Goal: Information Seeking & Learning: Learn about a topic

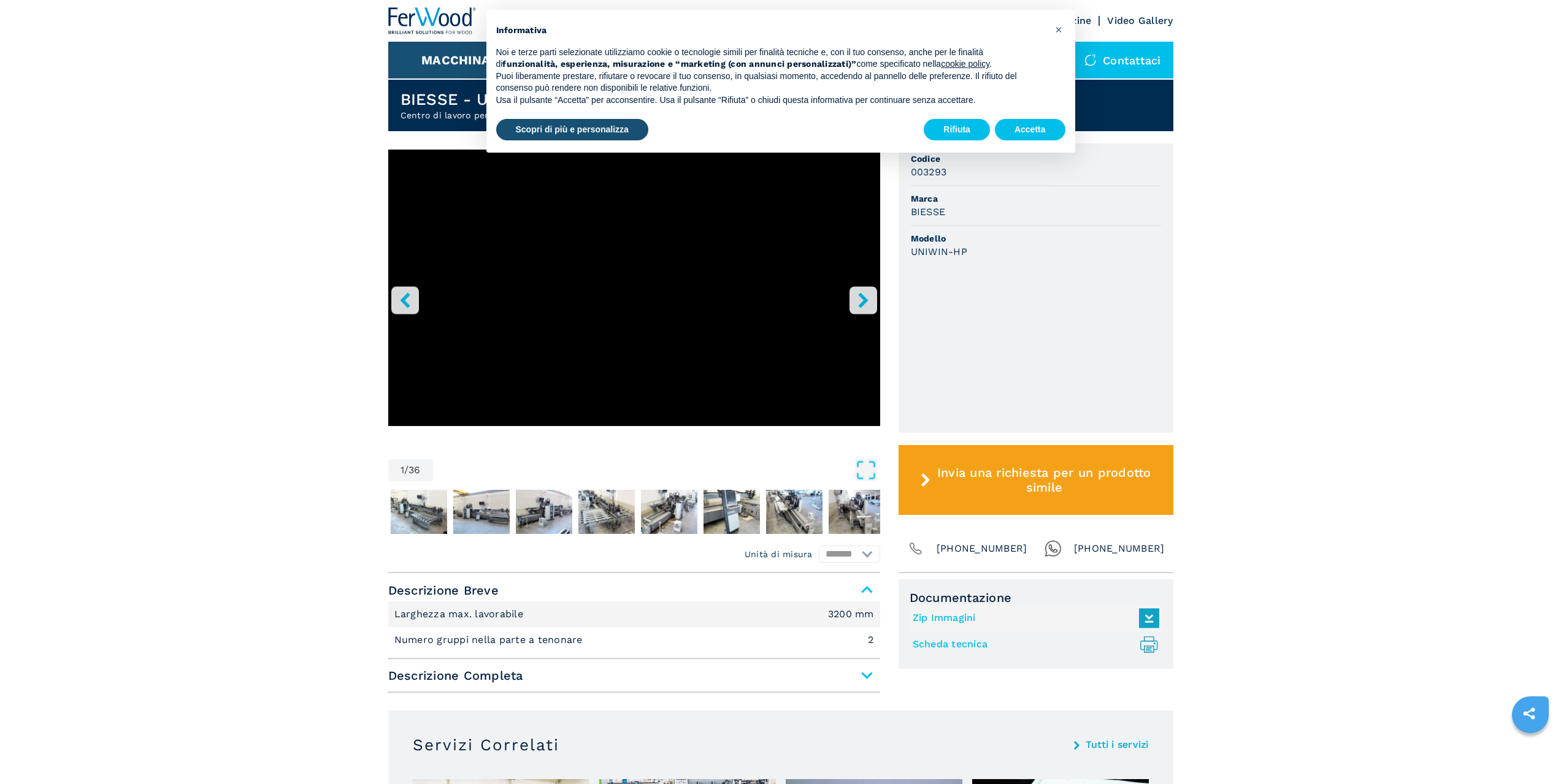
scroll to position [306, 0]
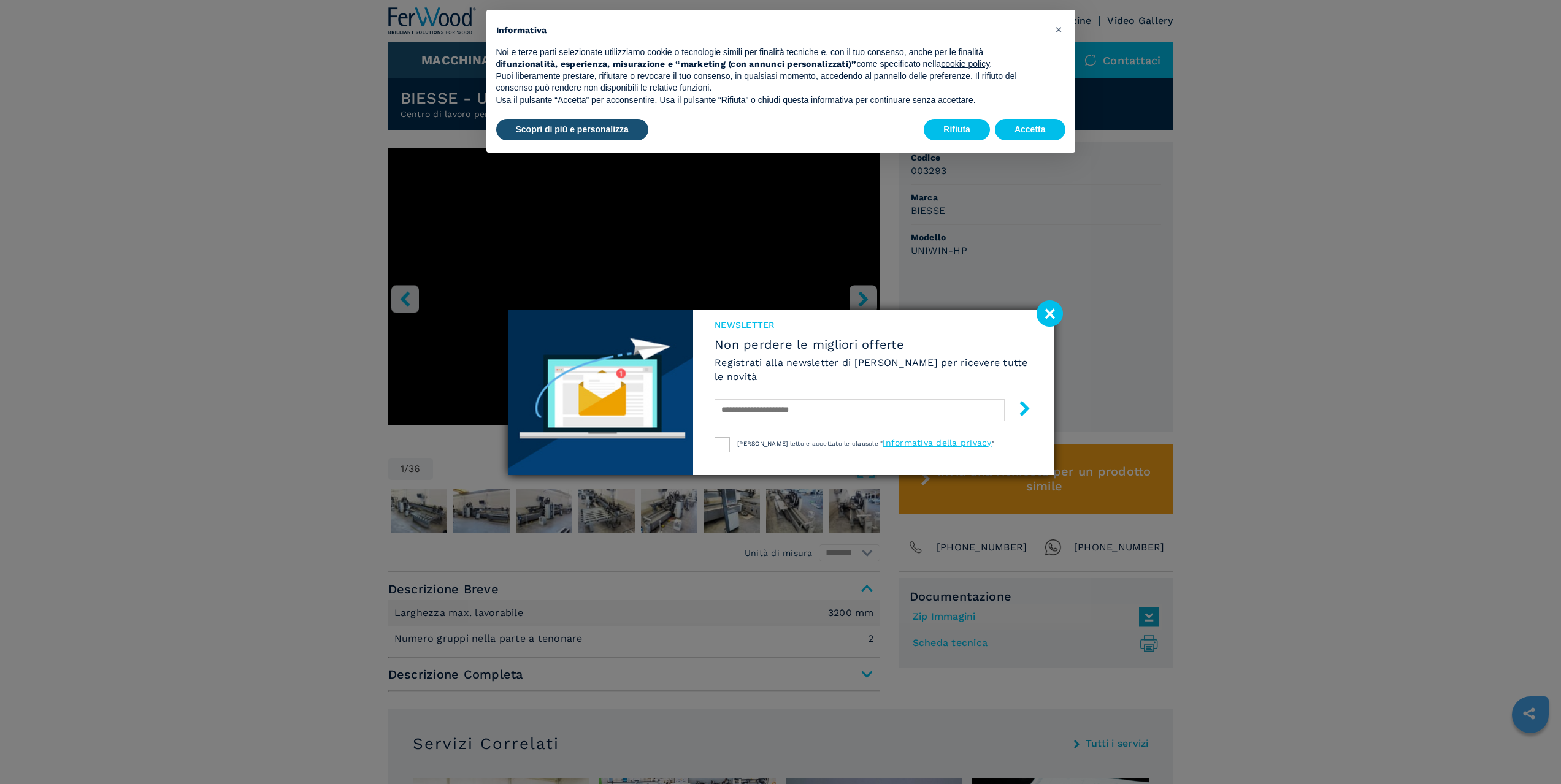
click at [1045, 310] on image at bounding box center [1049, 314] width 26 height 26
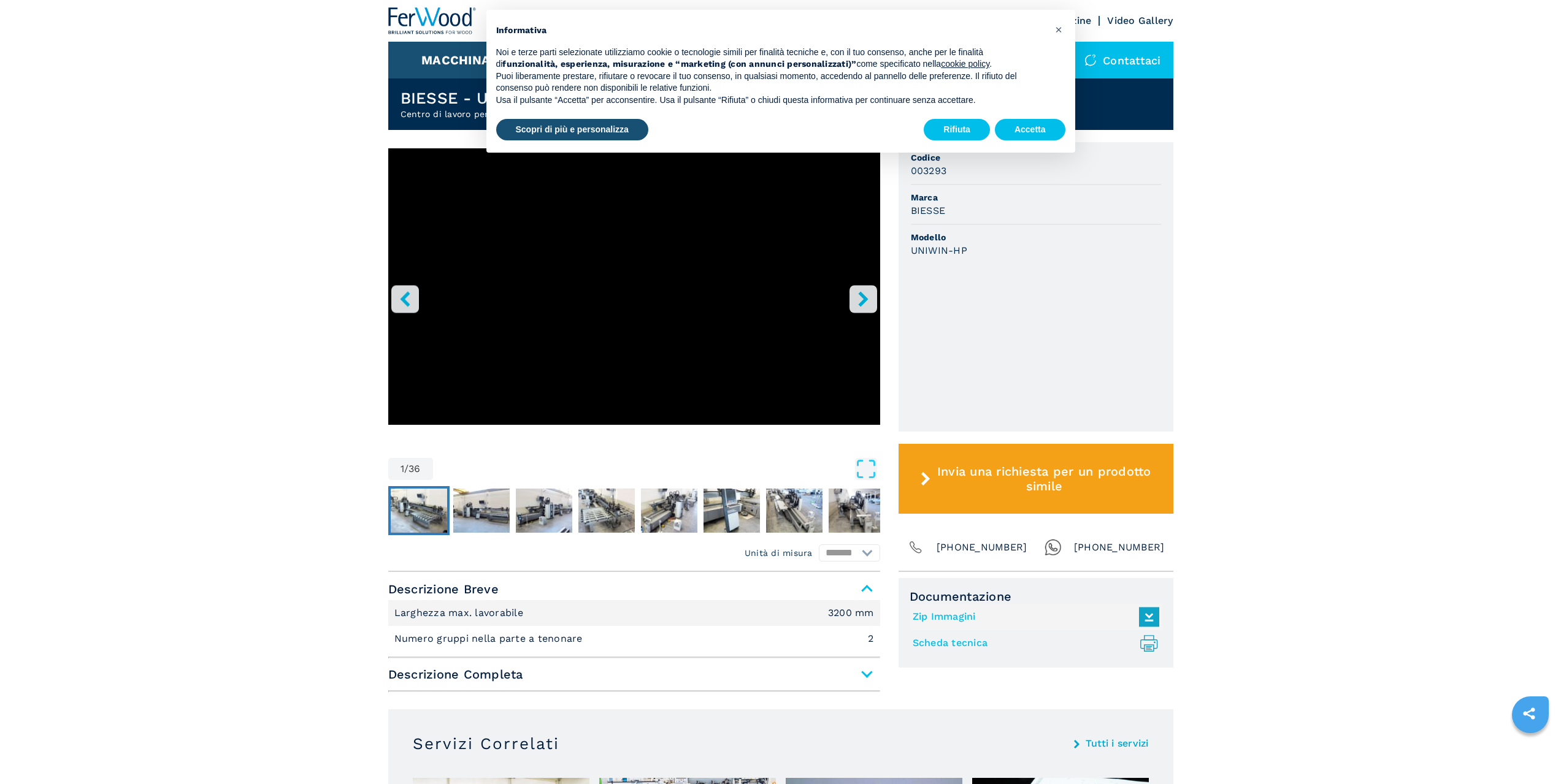
click at [420, 506] on img "Go to Slide 2" at bounding box center [419, 510] width 56 height 44
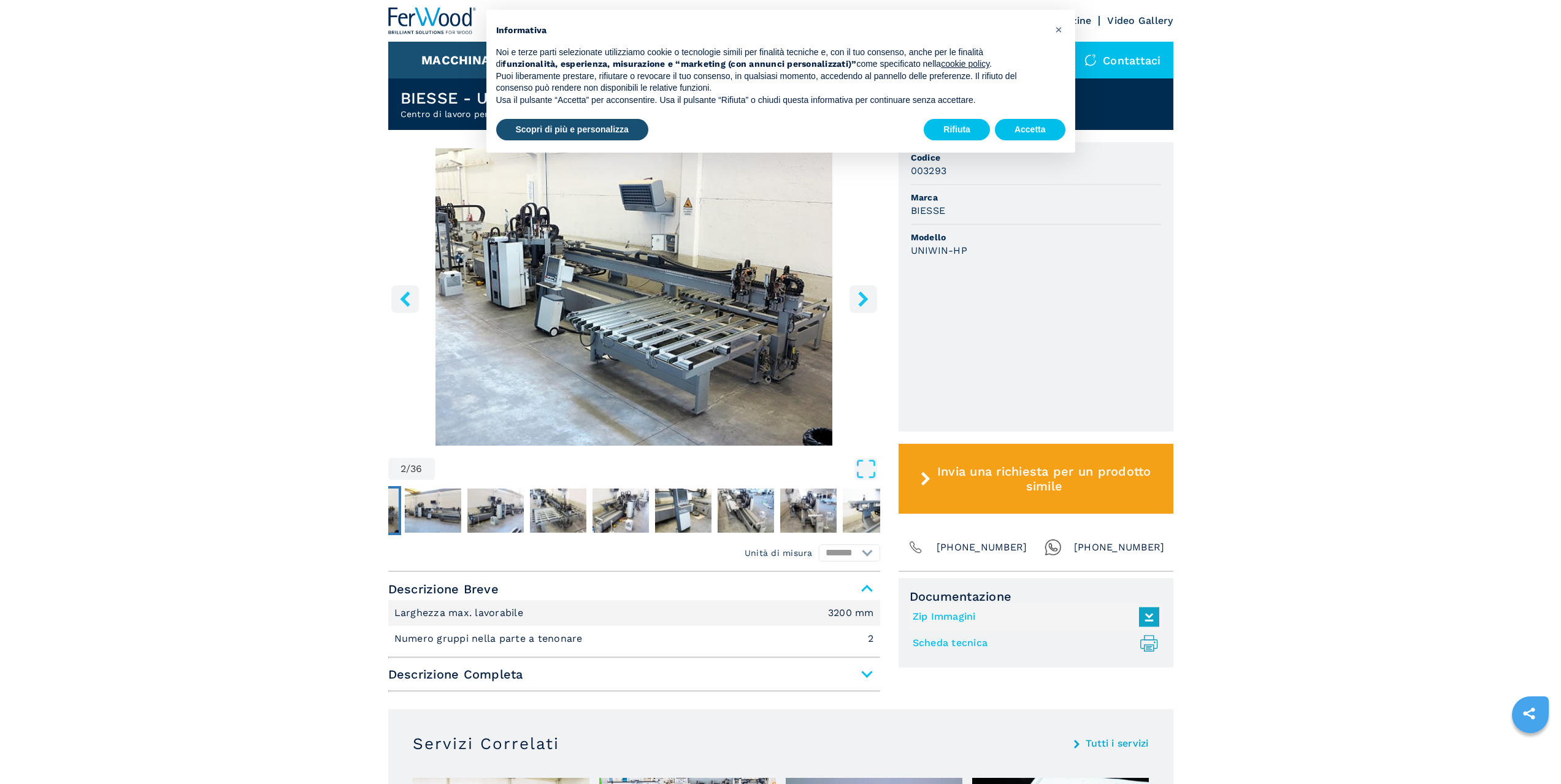
click at [626, 323] on img "Go to Slide 2" at bounding box center [634, 297] width 492 height 297
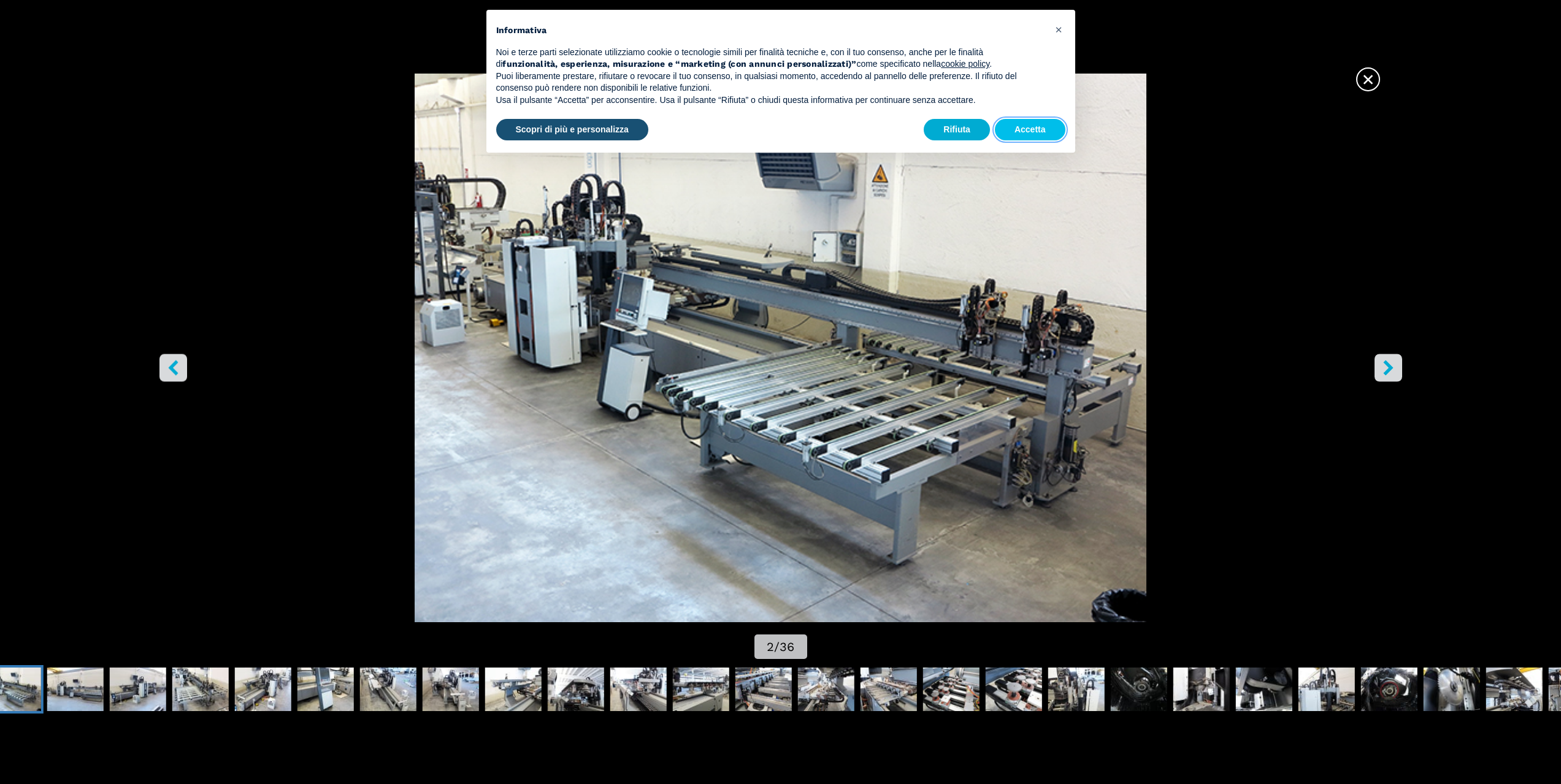
click at [1013, 123] on button "Accetta" at bounding box center [1030, 130] width 71 height 22
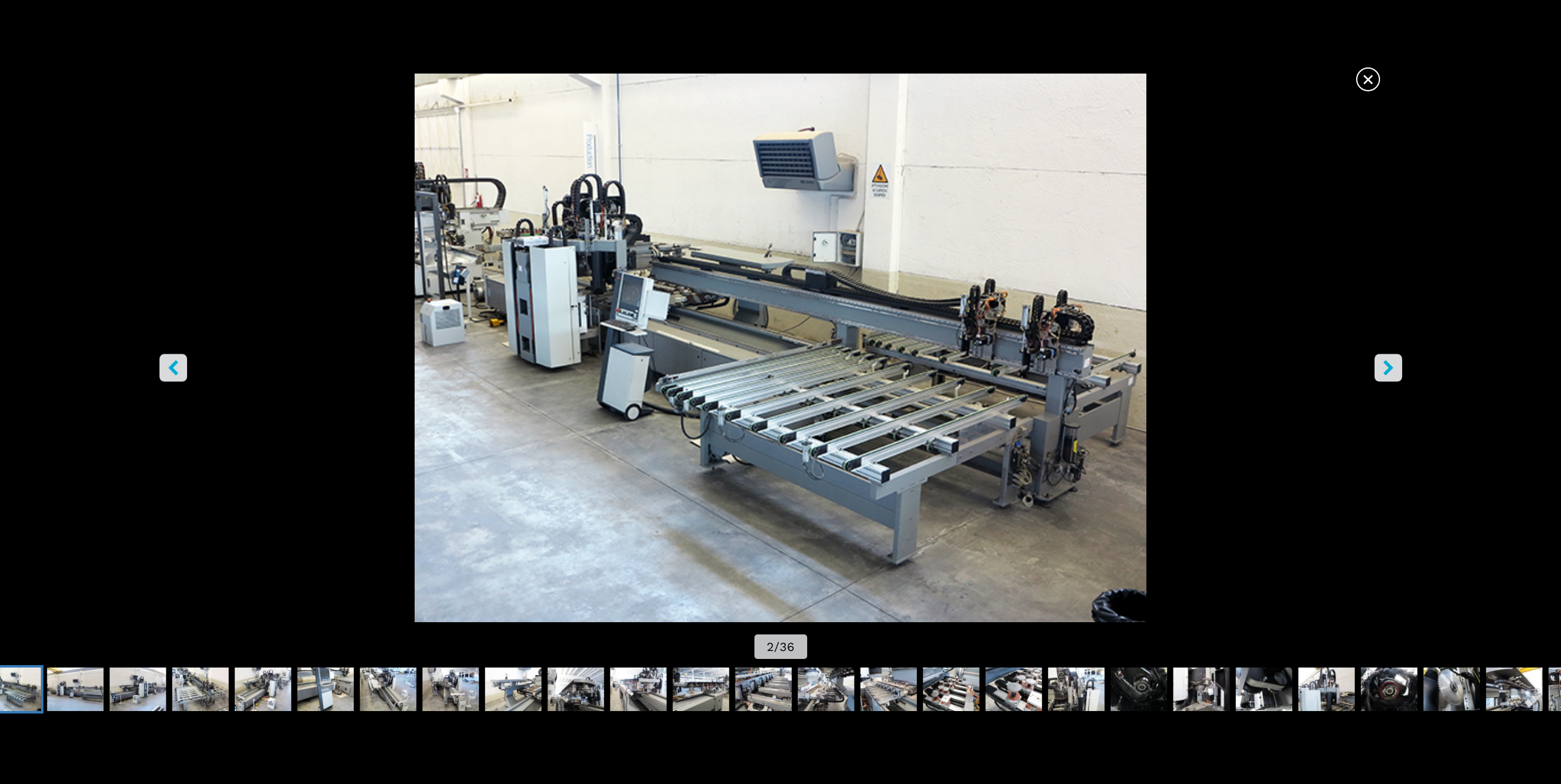
click at [1401, 367] on button "right-button" at bounding box center [1388, 367] width 27 height 27
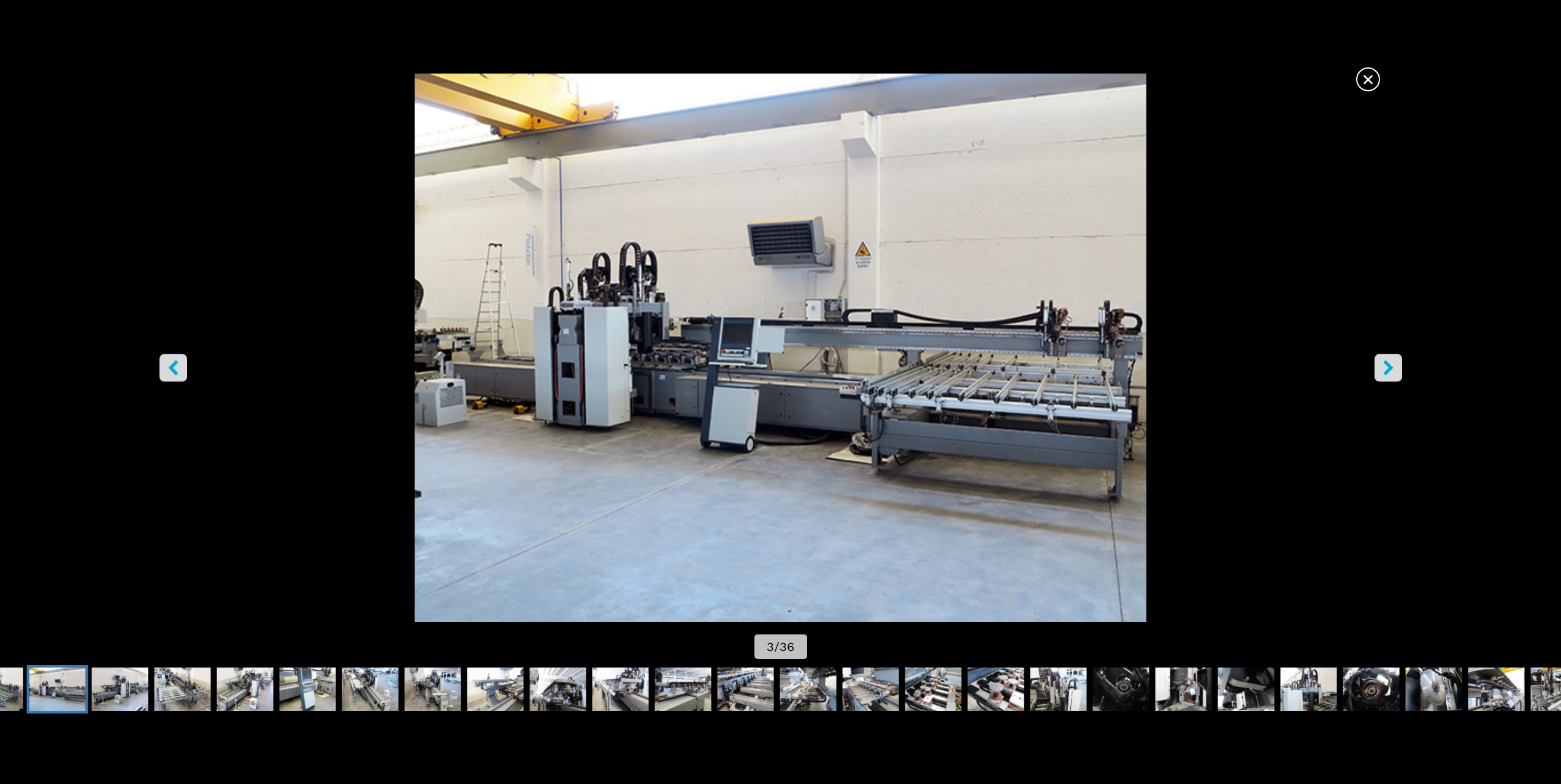
click at [1399, 367] on button "right-button" at bounding box center [1388, 367] width 27 height 27
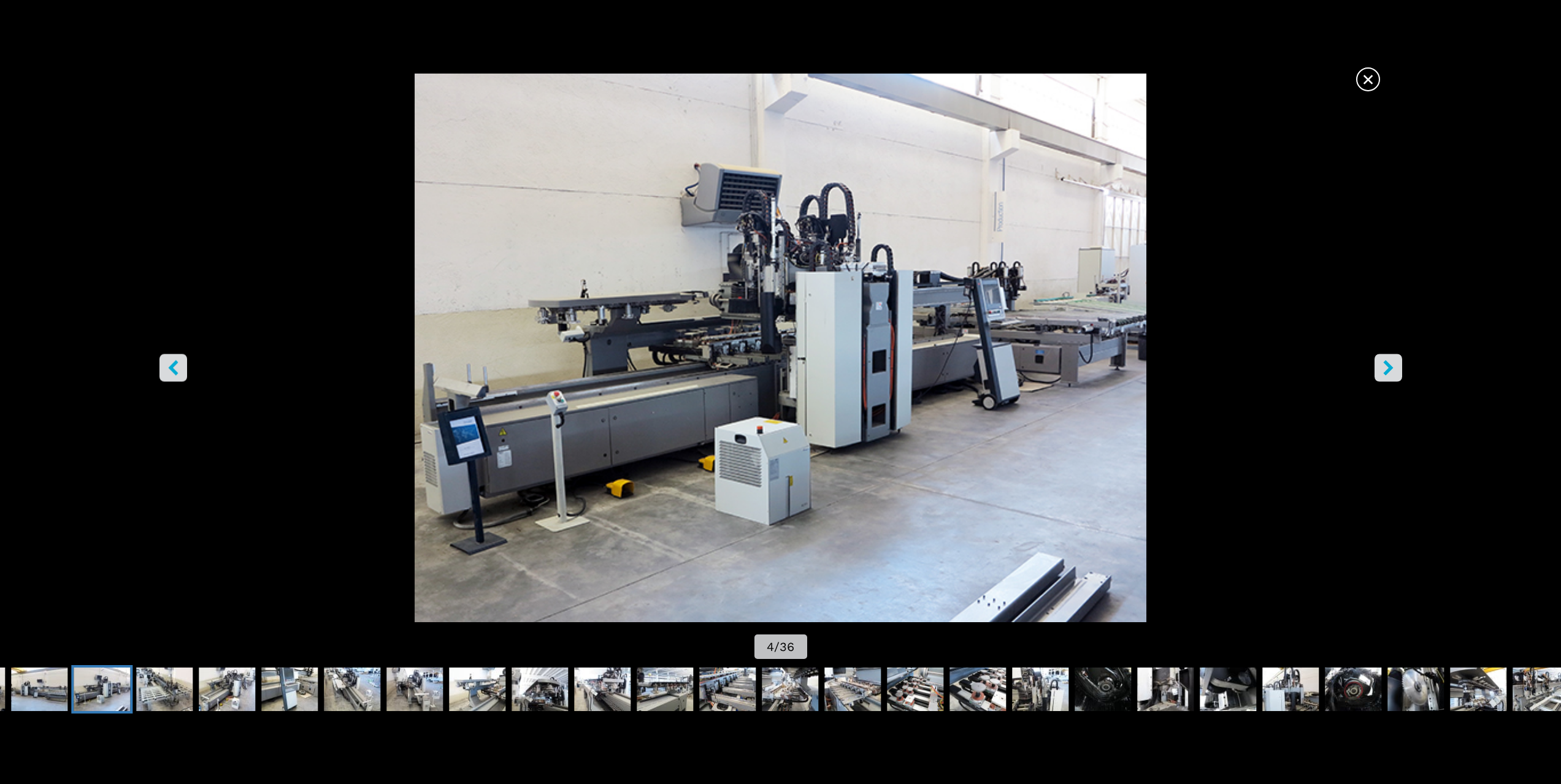
click at [1397, 366] on button "right-button" at bounding box center [1388, 367] width 27 height 27
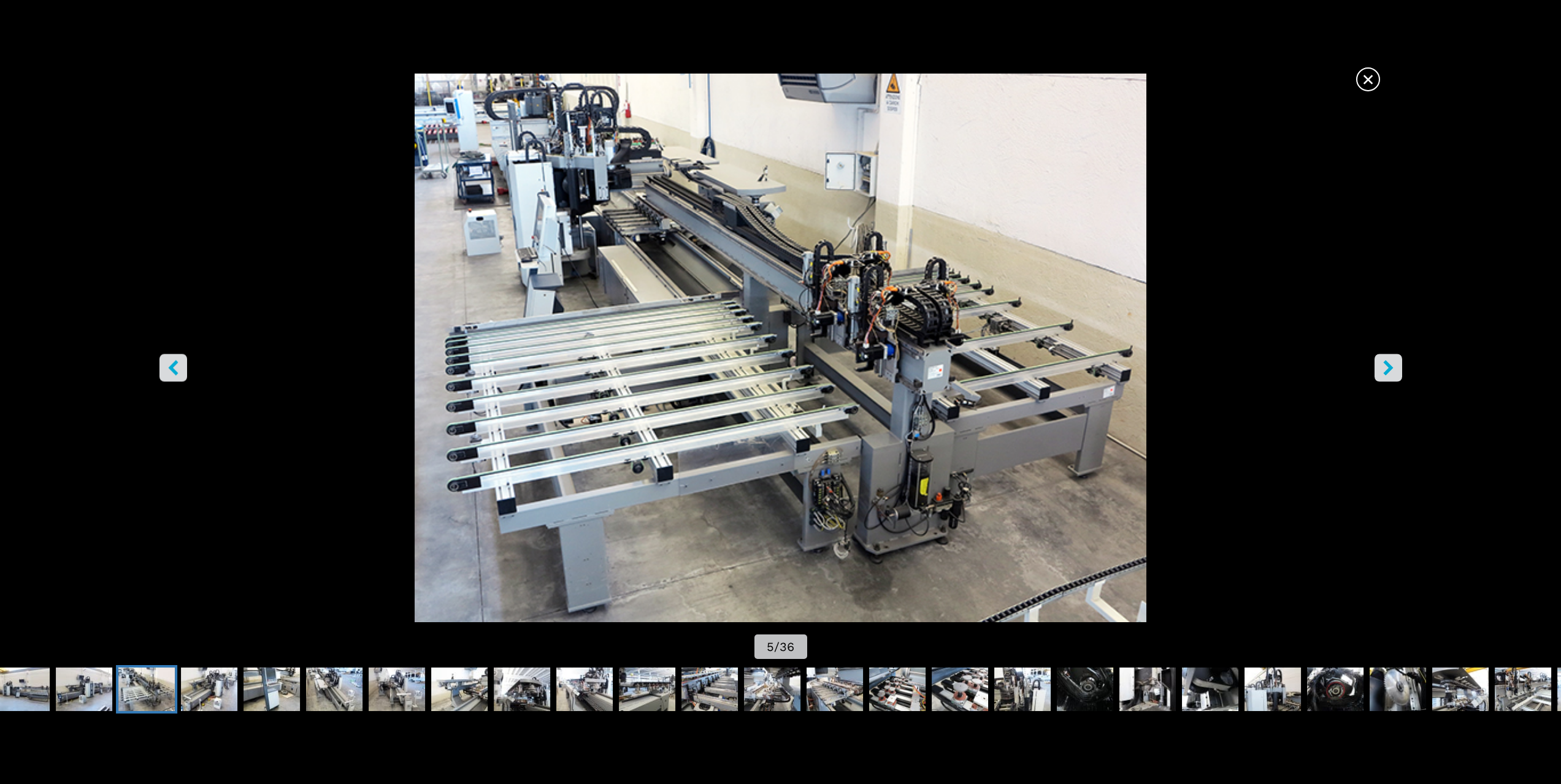
click at [1397, 366] on button "right-button" at bounding box center [1388, 367] width 27 height 27
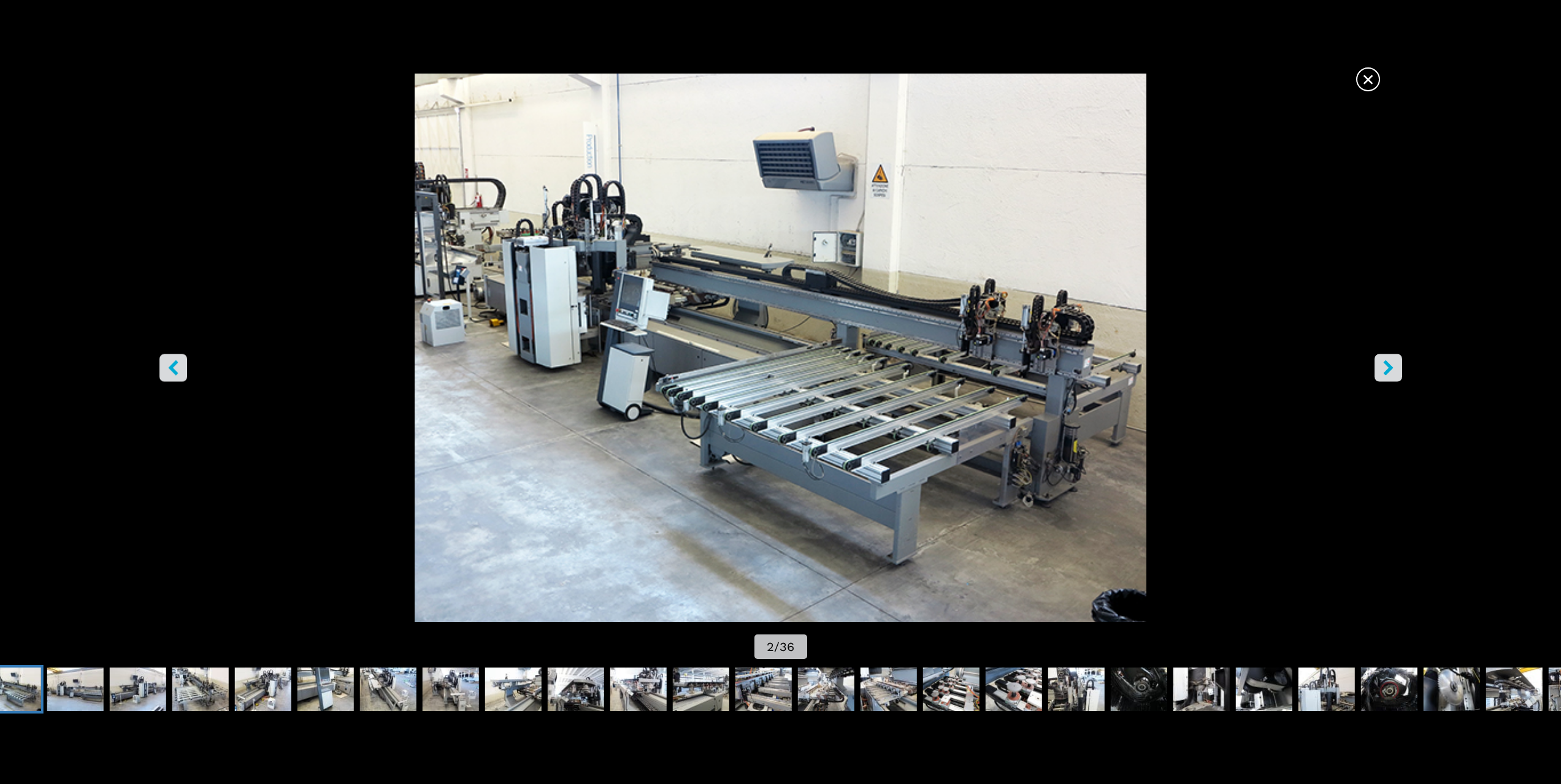
click at [1364, 77] on span "×" at bounding box center [1368, 77] width 22 height 22
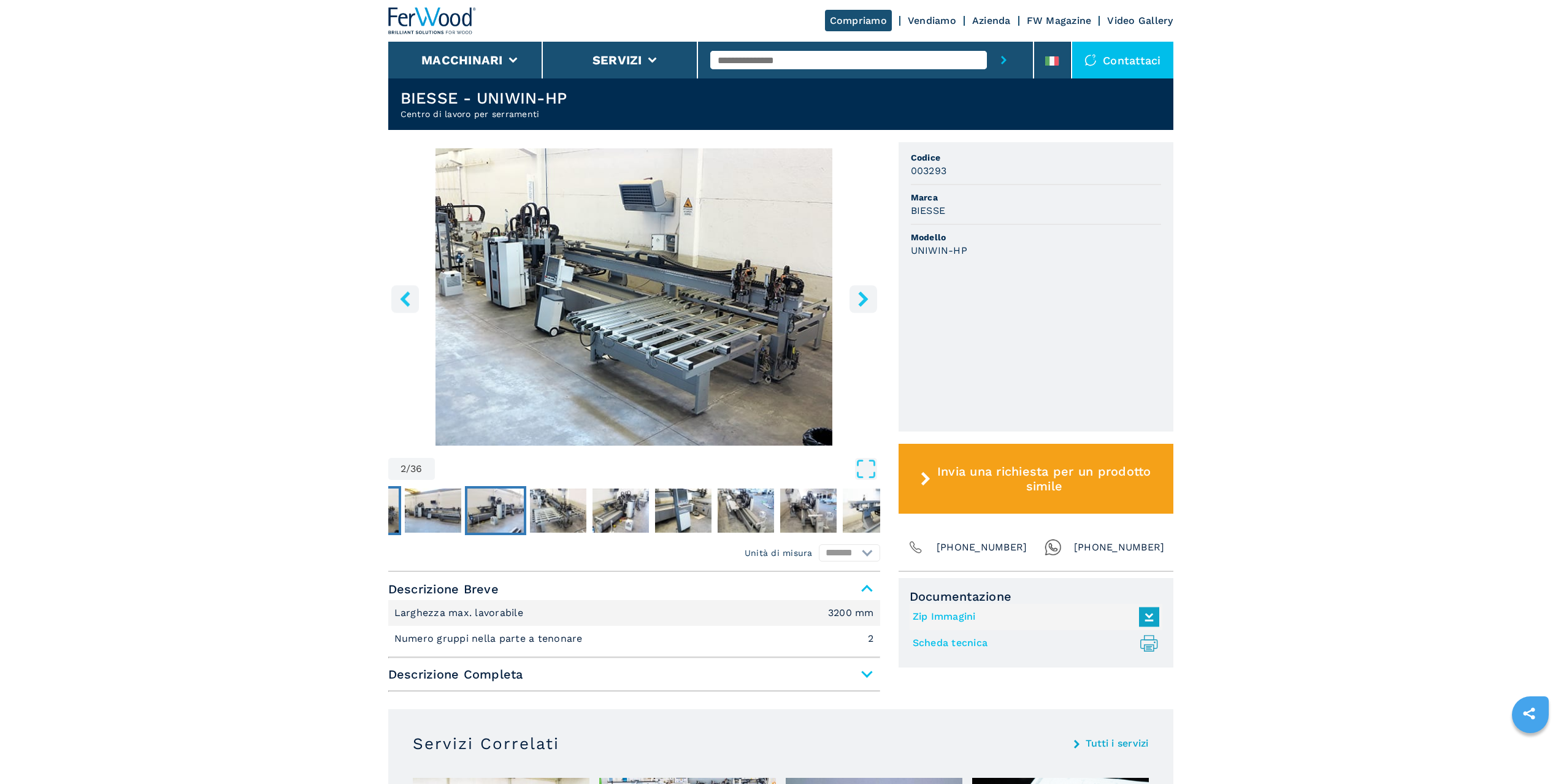
click at [506, 515] on img "Go to Slide 4" at bounding box center [495, 510] width 56 height 44
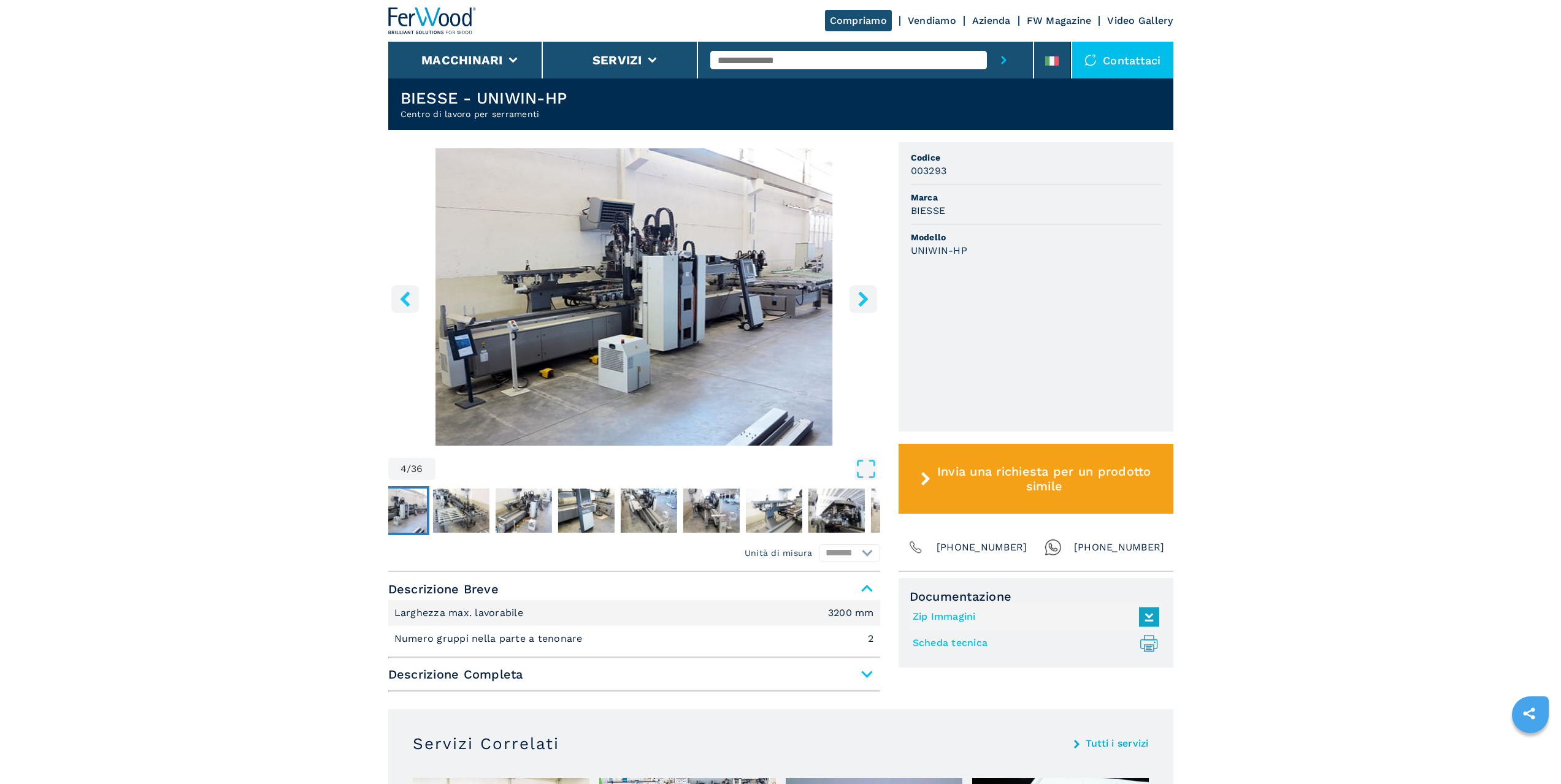
click at [657, 266] on img "Go to Slide 4" at bounding box center [634, 297] width 492 height 297
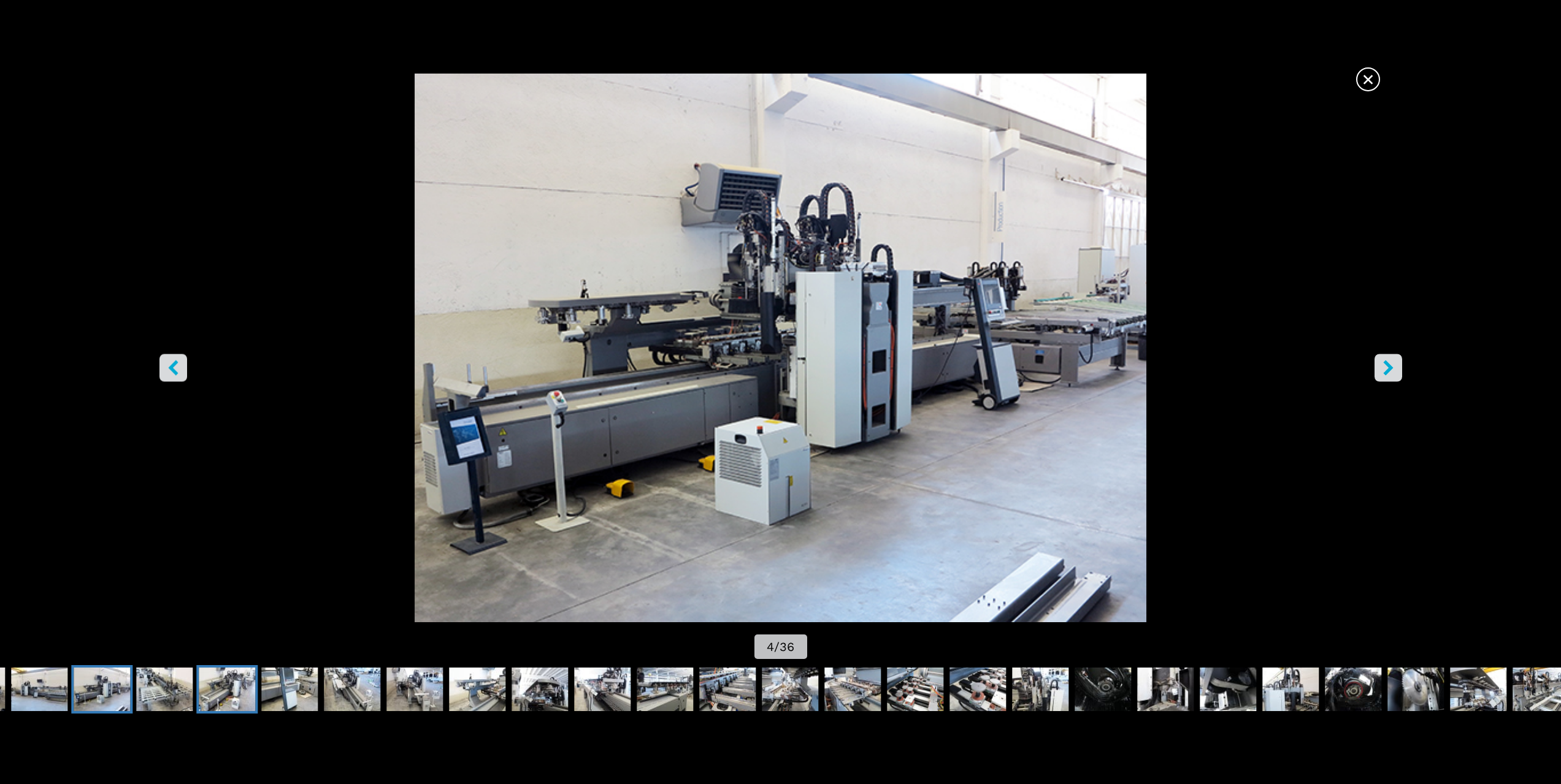
click at [218, 689] on img "Go to Slide 6" at bounding box center [227, 690] width 56 height 44
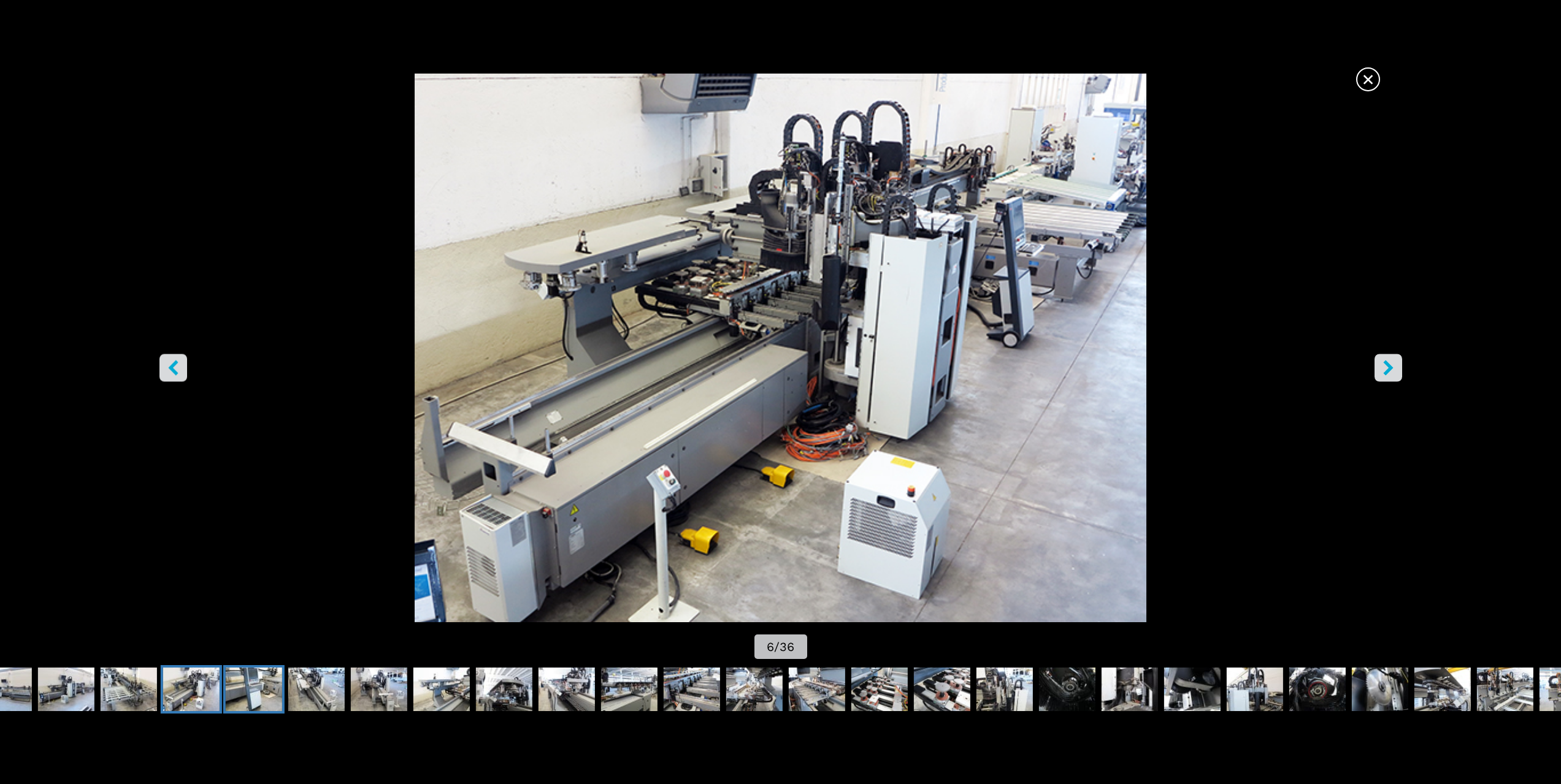
click at [256, 697] on img "Go to Slide 7" at bounding box center [254, 690] width 56 height 44
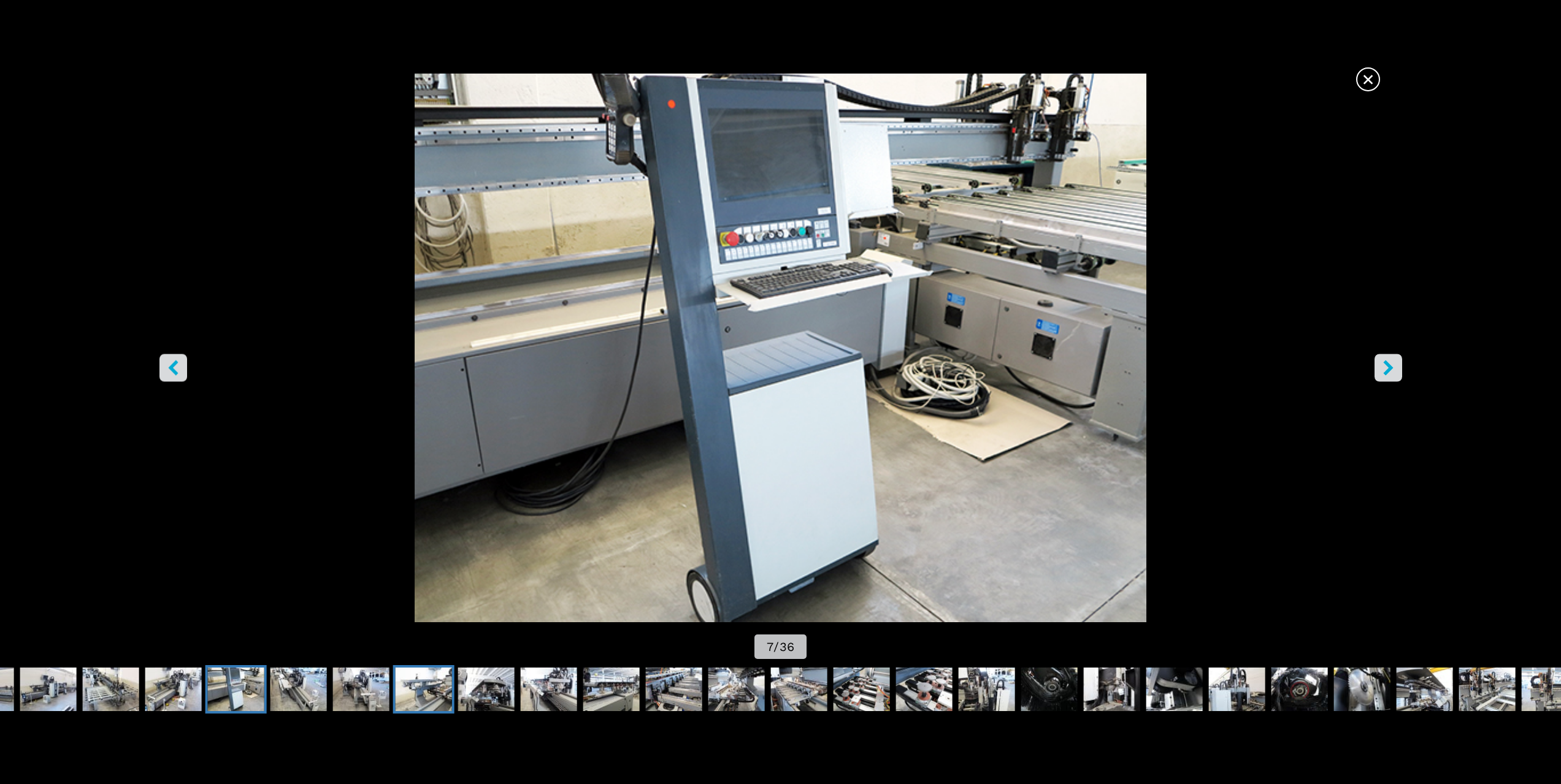
click at [431, 697] on img "Go to Slide 10" at bounding box center [423, 690] width 56 height 44
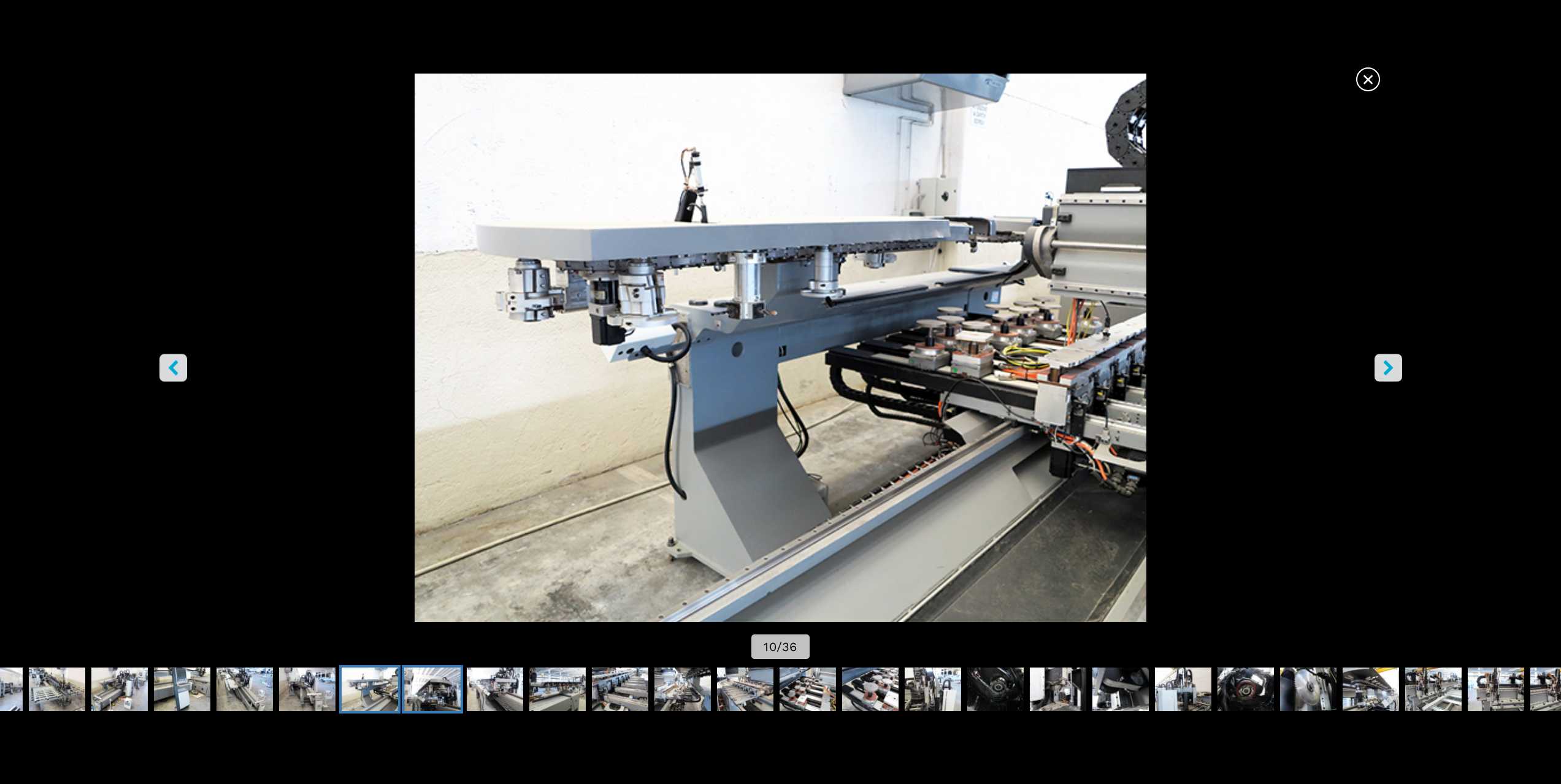
click at [415, 697] on img "Go to Slide 11" at bounding box center [432, 690] width 56 height 44
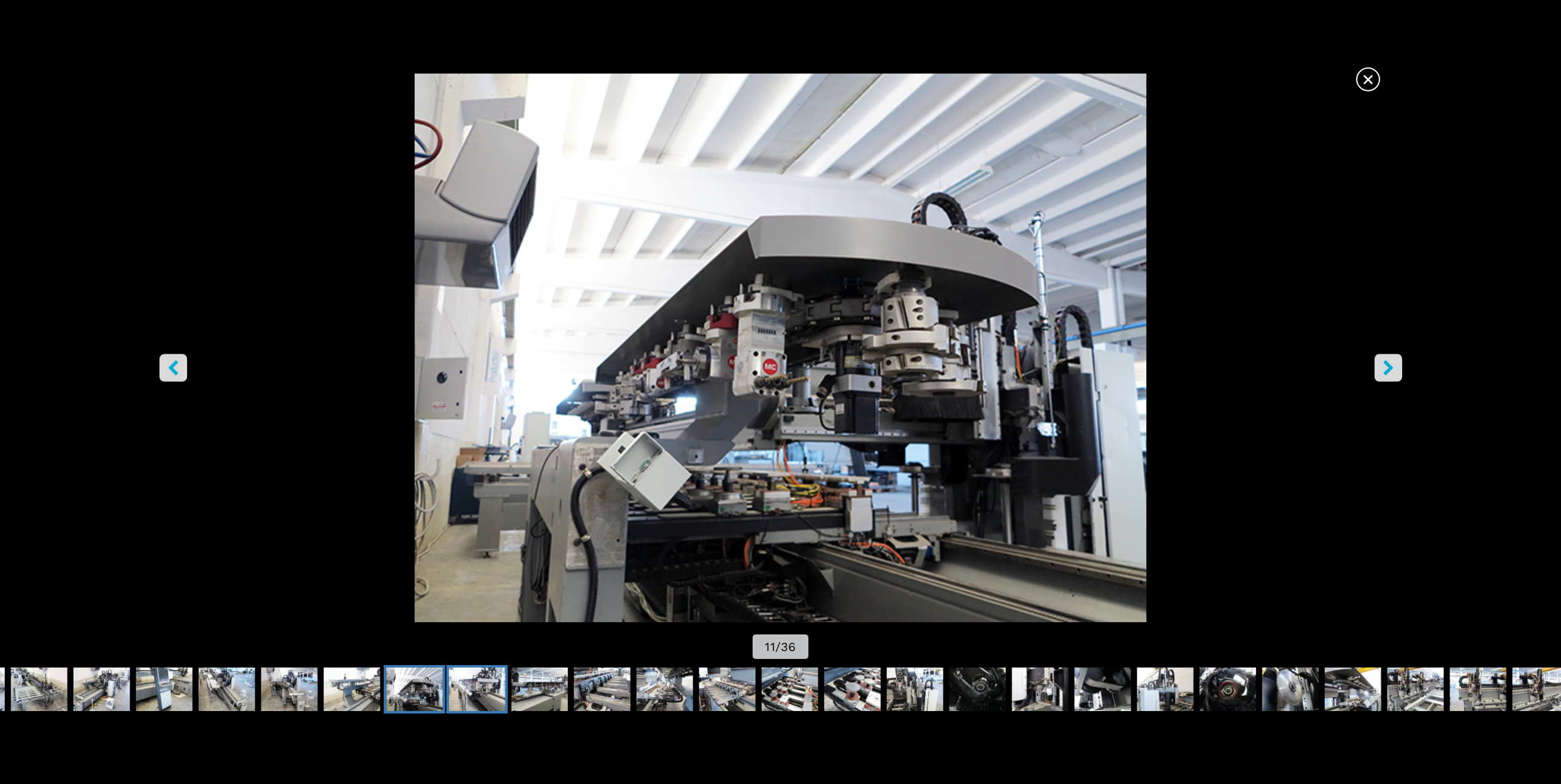
click at [475, 701] on img "Go to Slide 12" at bounding box center [477, 690] width 56 height 44
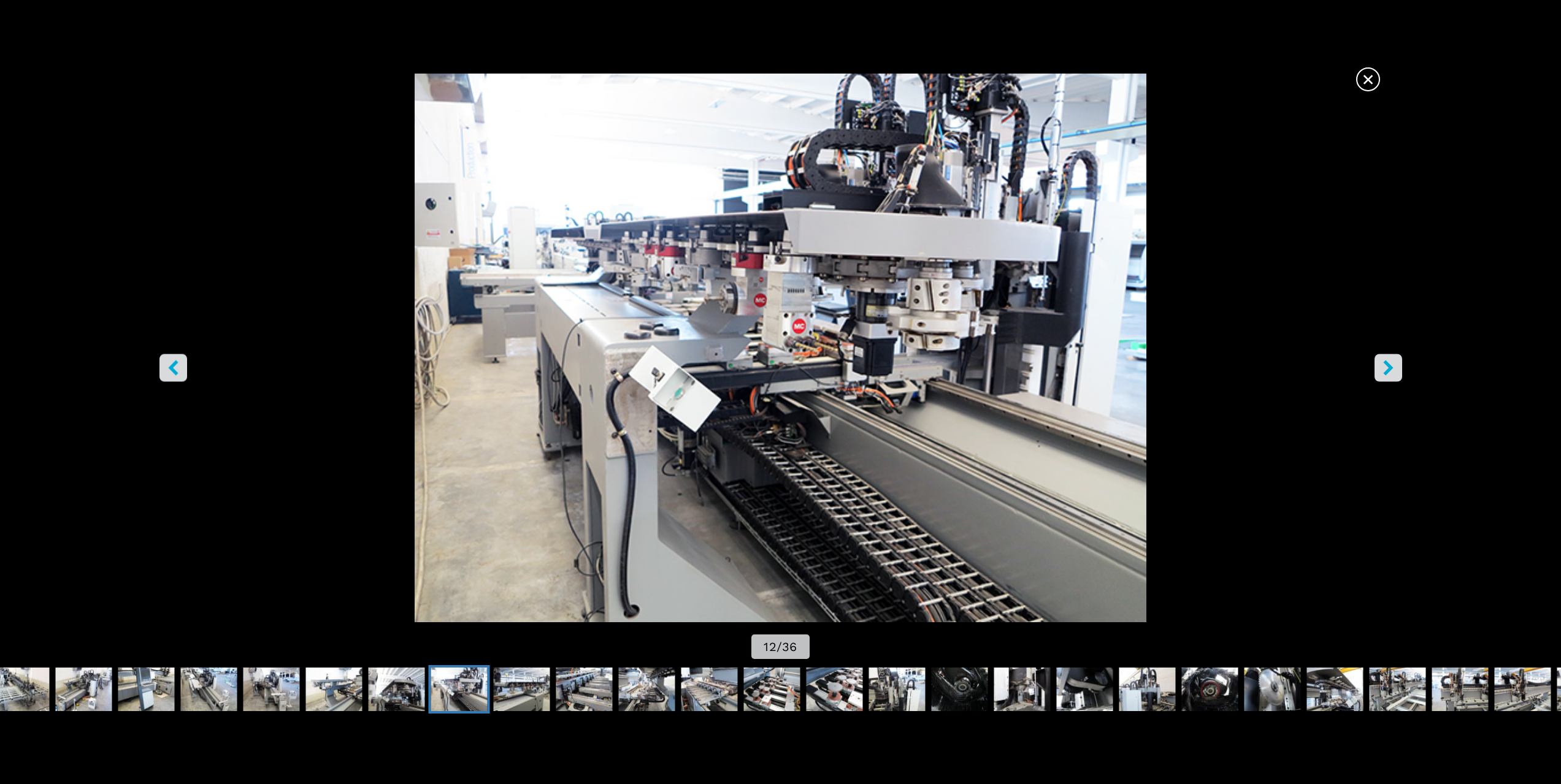
click at [1375, 74] on span "×" at bounding box center [1368, 77] width 22 height 22
